Goal: Task Accomplishment & Management: Use online tool/utility

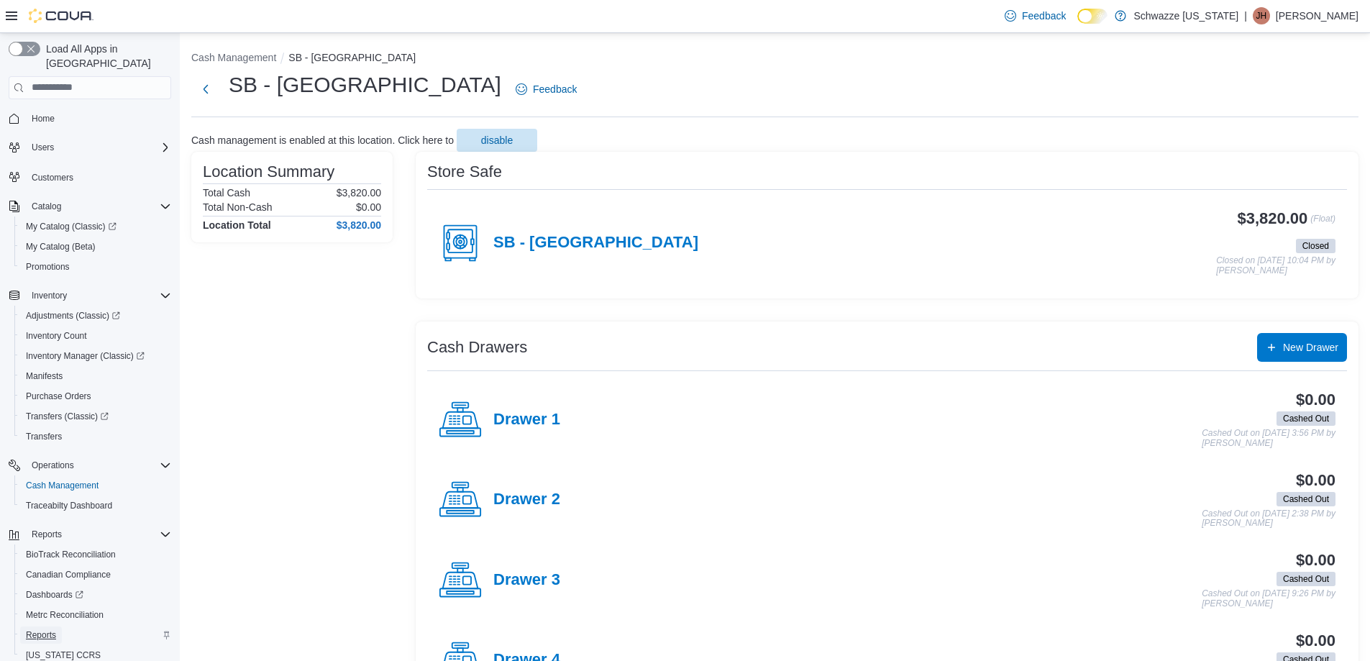
click at [49, 629] on span "Reports" at bounding box center [41, 635] width 30 height 12
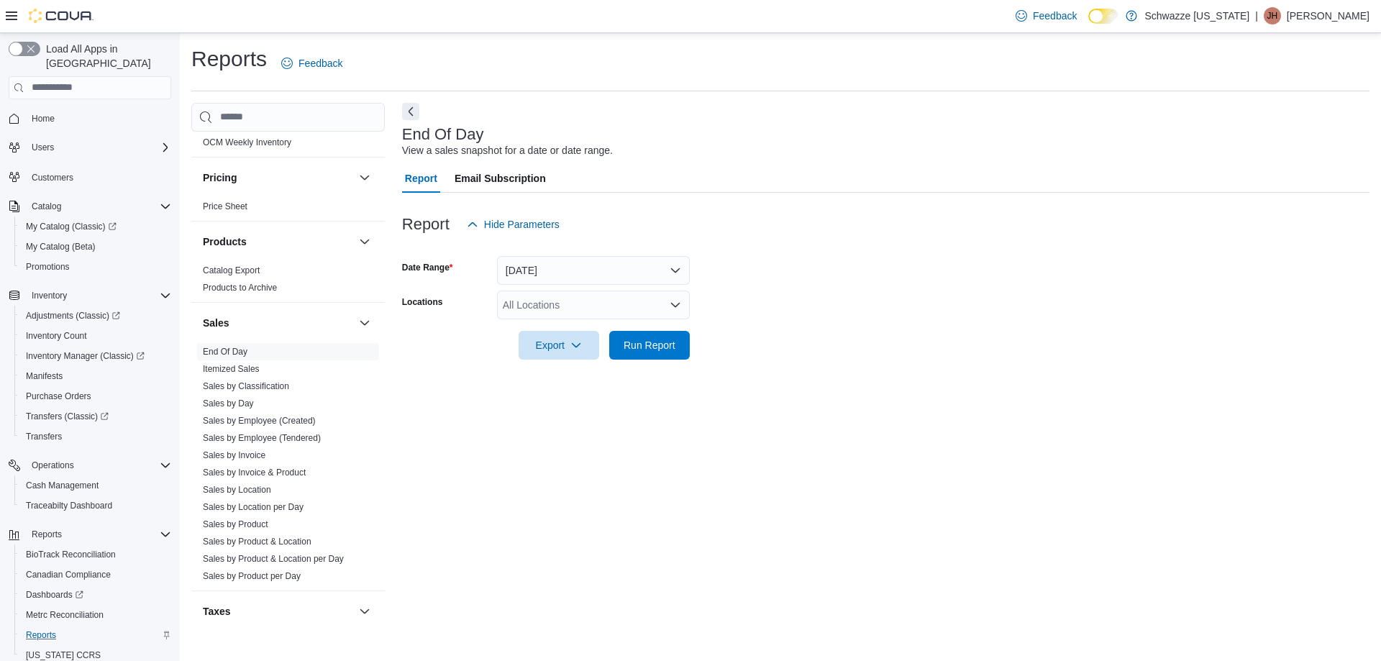
scroll to position [791, 0]
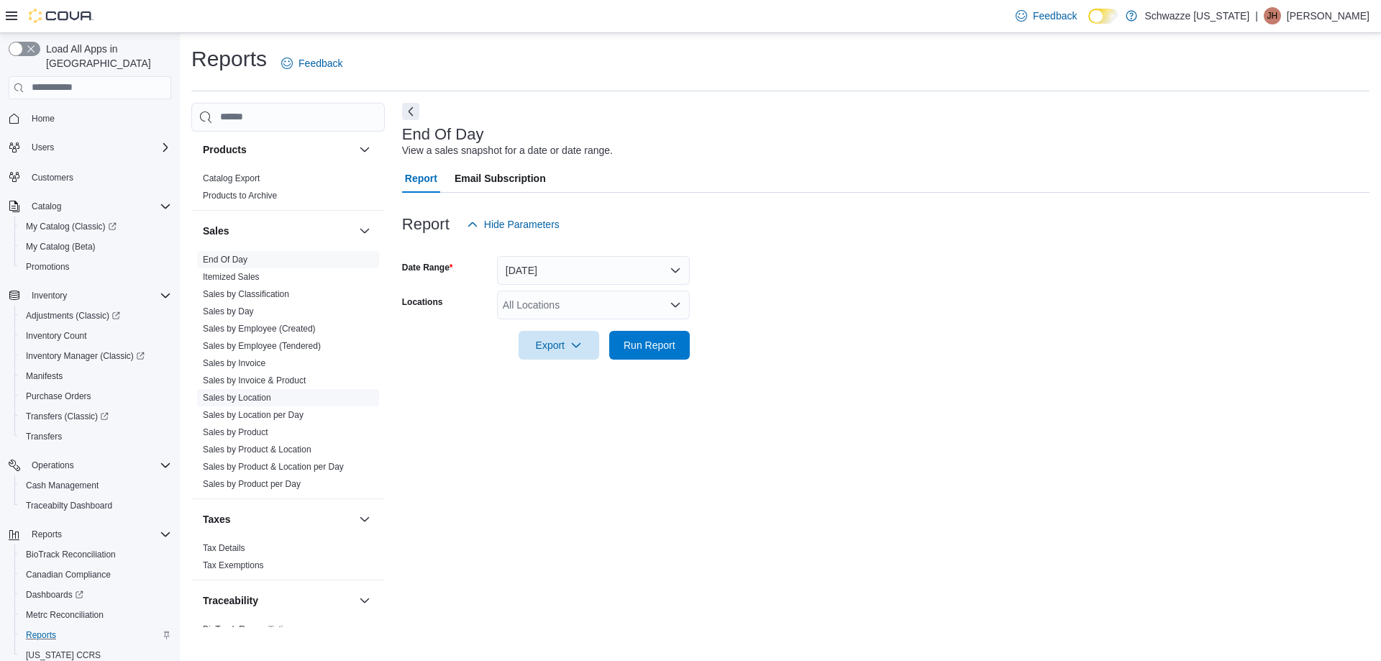
click at [245, 395] on link "Sales by Location" at bounding box center [237, 398] width 68 height 10
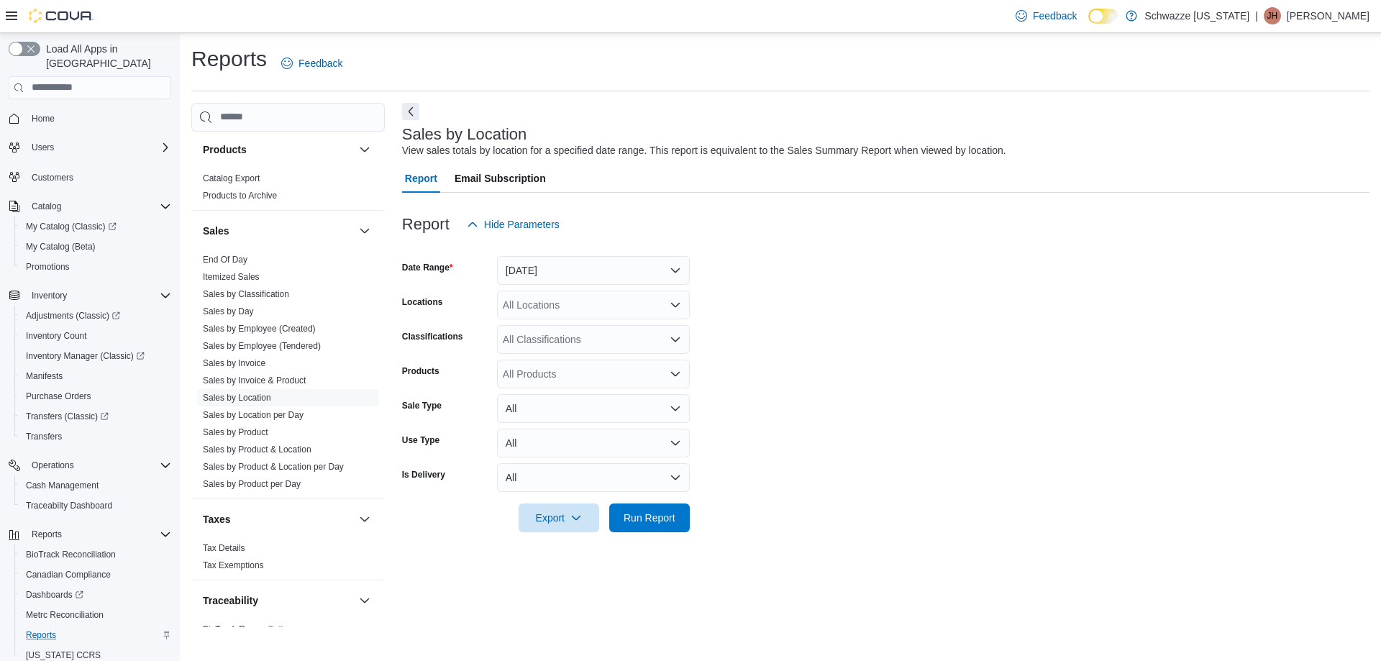
click at [590, 307] on div "All Locations" at bounding box center [593, 305] width 193 height 29
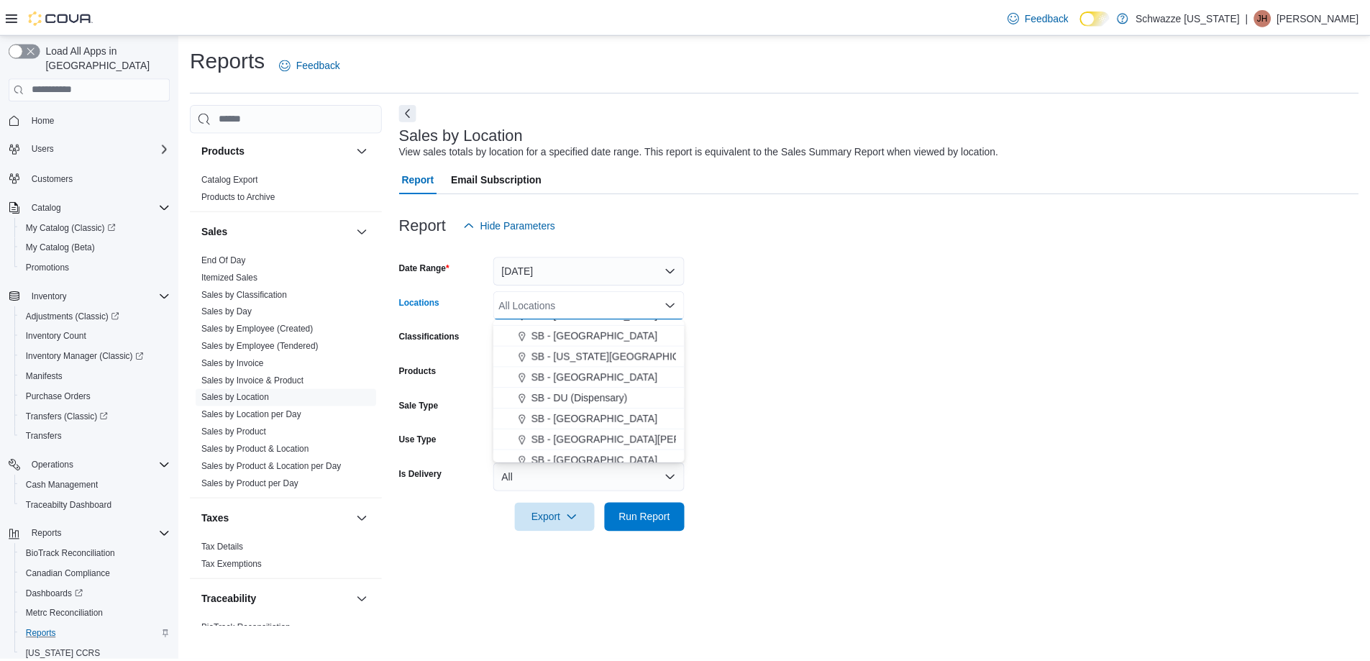
scroll to position [288, 0]
click at [622, 383] on button "SB - [GEOGRAPHIC_DATA]" at bounding box center [593, 375] width 193 height 21
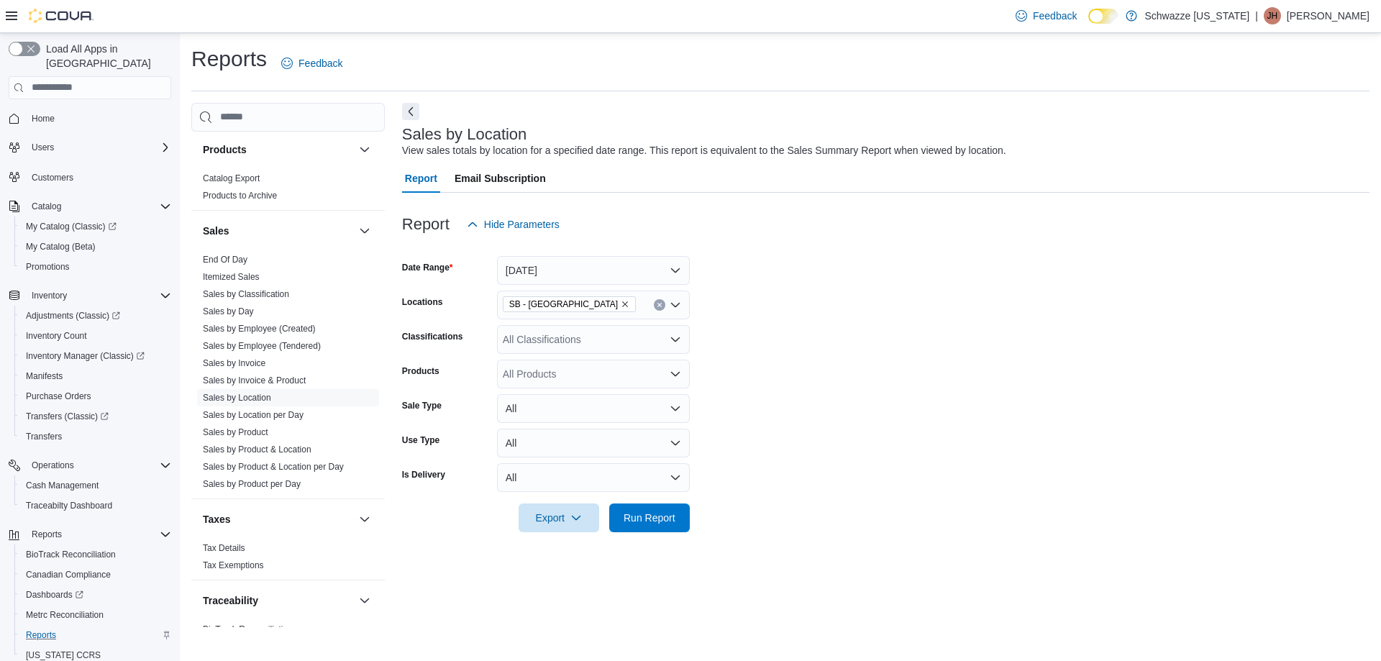
click at [909, 413] on form "Date Range [DATE] Locations SB - Commerce City Classifications All Classificati…" at bounding box center [885, 385] width 967 height 293
click at [663, 519] on span "Run Report" at bounding box center [650, 517] width 52 height 14
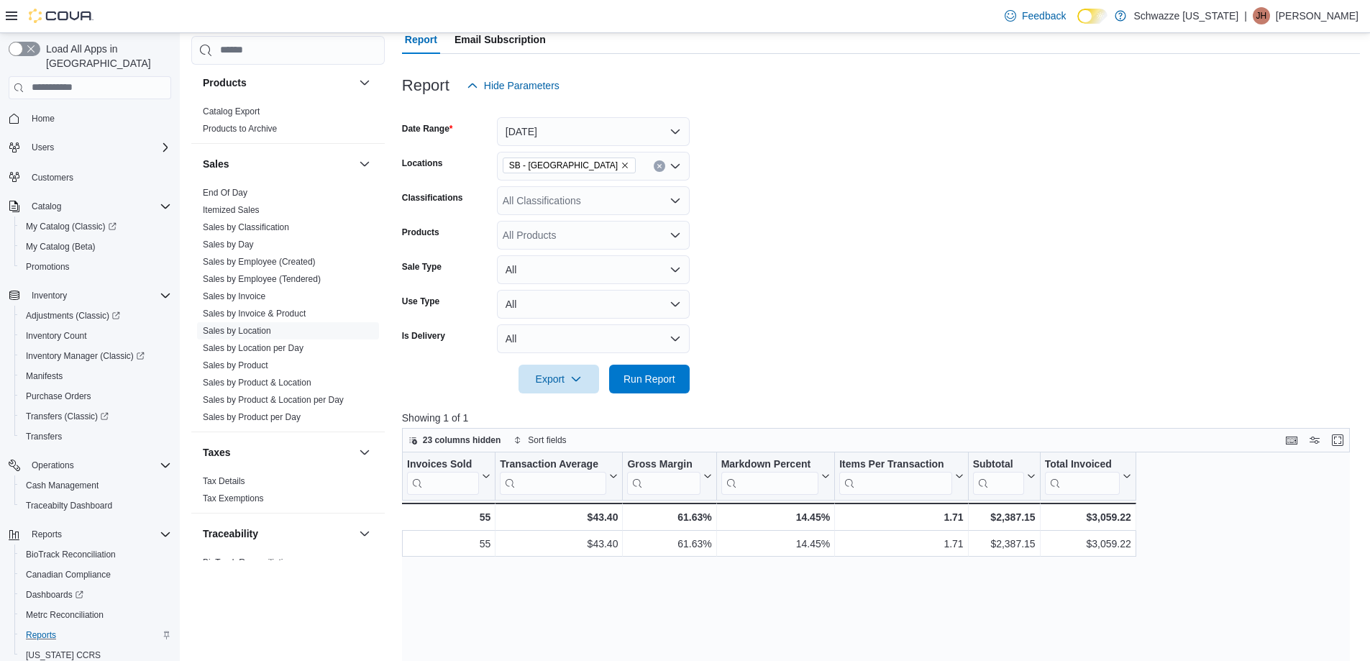
scroll to position [144, 0]
